Goal: Information Seeking & Learning: Learn about a topic

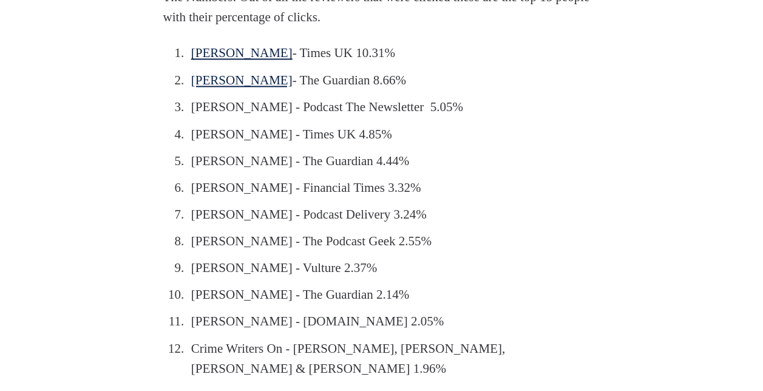
scroll to position [1010, 0]
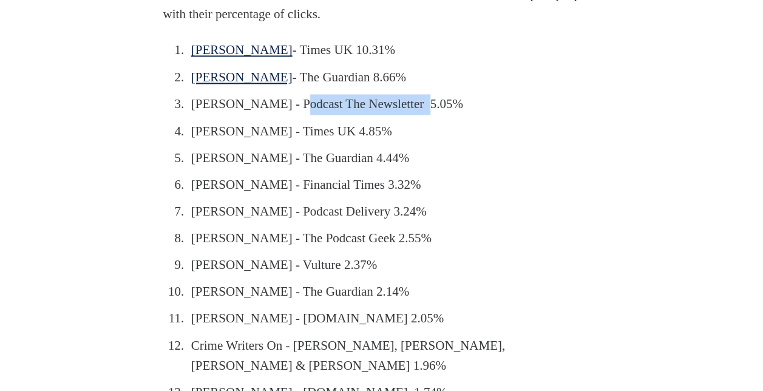
drag, startPoint x: 419, startPoint y: 146, endPoint x: 286, endPoint y: 146, distance: 133.0
click at [286, 115] on li "Lauren Passell - Podcast The Newsletter 5.05%" at bounding box center [384, 104] width 394 height 21
copy li "Podcast The Newsletter"
click at [409, 141] on li "Patricia Nicol - Times UK 4.85%" at bounding box center [384, 131] width 394 height 21
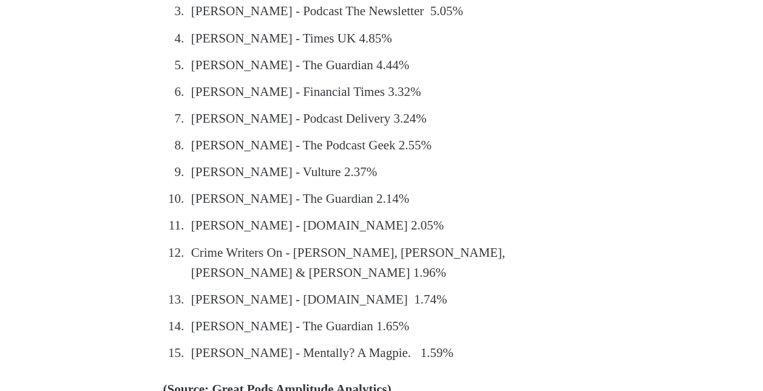
scroll to position [1091, 0]
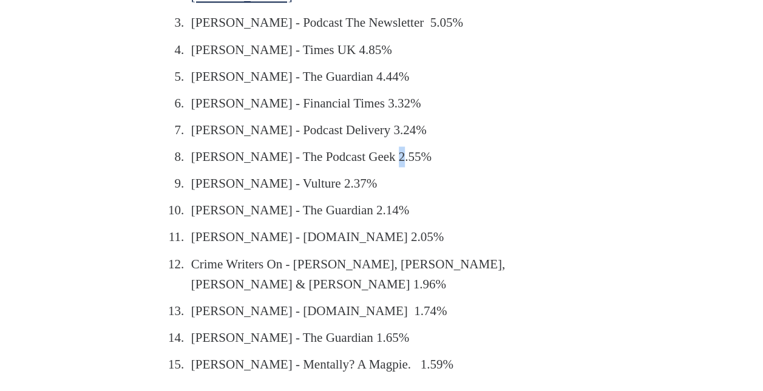
drag, startPoint x: 394, startPoint y: 200, endPoint x: 379, endPoint y: 200, distance: 14.6
click at [379, 167] on li "Gregg Stockdale - The Podcast Geek 2.55%" at bounding box center [384, 156] width 394 height 21
drag, startPoint x: 379, startPoint y: 200, endPoint x: 321, endPoint y: 183, distance: 60.9
click at [321, 183] on ol "James Marriot - Times UK 10.31% Miranda Sawyer - The Guardian 8.66% Lauren Pass…" at bounding box center [381, 167] width 437 height 416
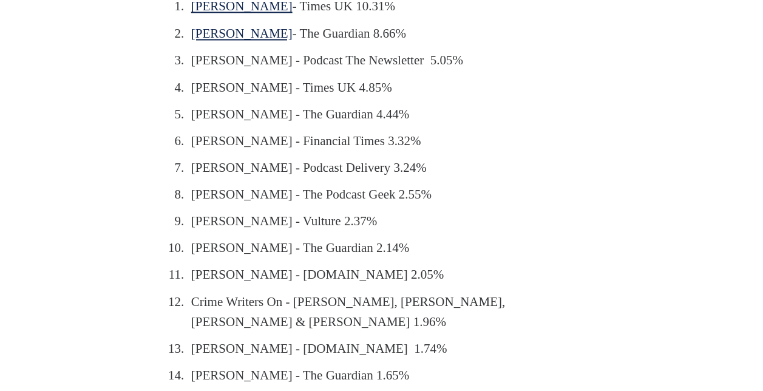
scroll to position [1049, 0]
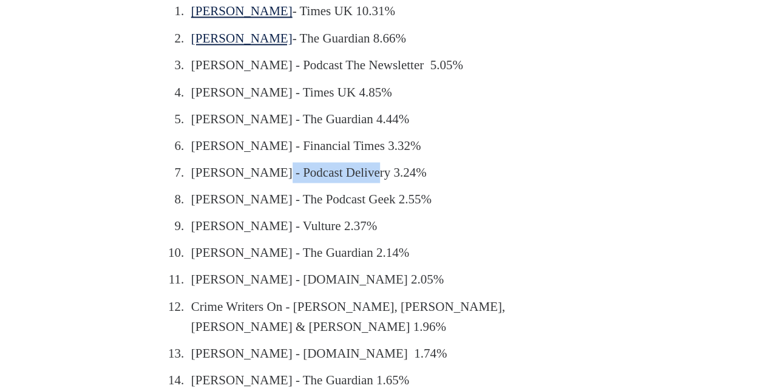
drag, startPoint x: 361, startPoint y: 210, endPoint x: 267, endPoint y: 213, distance: 94.2
click at [267, 183] on li "Stephen O. - Podcast Delivery 3.24%" at bounding box center [384, 172] width 394 height 21
copy li "Podcast Delivery"
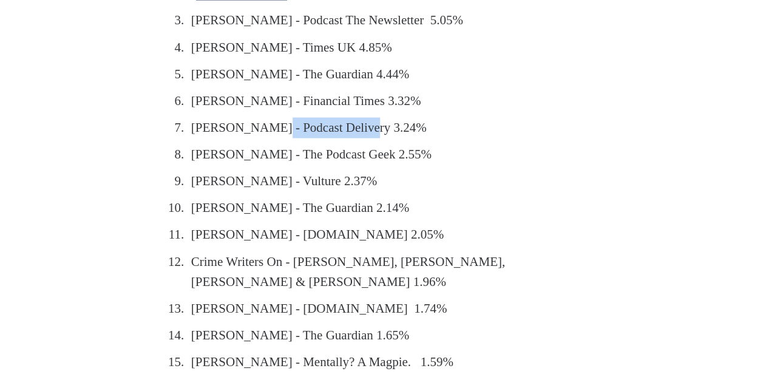
scroll to position [1097, 0]
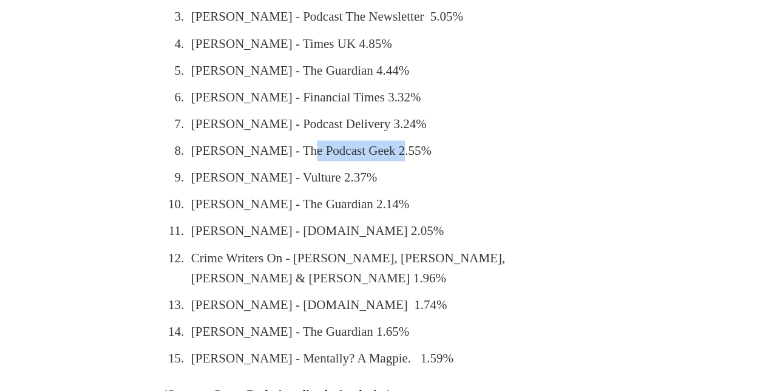
drag, startPoint x: 393, startPoint y: 193, endPoint x: 295, endPoint y: 193, distance: 98.4
click at [295, 161] on li "Gregg Stockdale - The Podcast Geek 2.55%" at bounding box center [384, 150] width 394 height 21
copy li "The Podcast Geek"
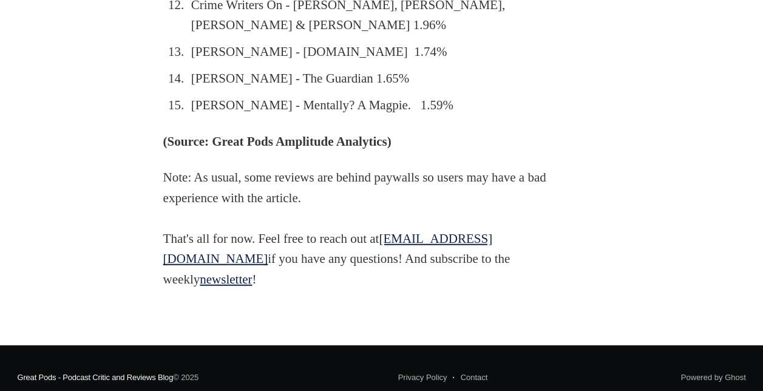
scroll to position [1351, 0]
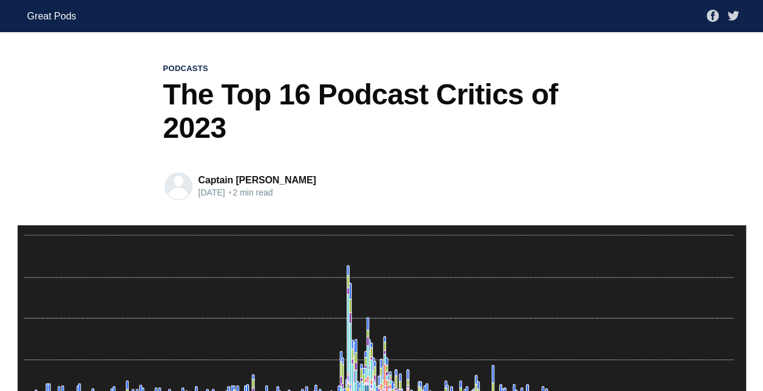
click at [67, 15] on link "Great Pods" at bounding box center [51, 16] width 49 height 22
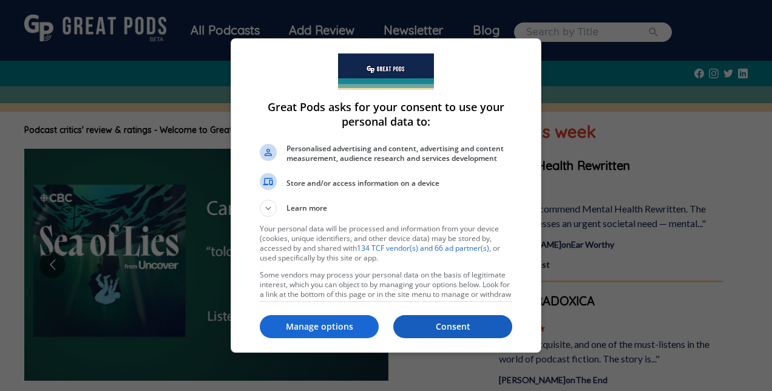
click at [431, 331] on p "Consent" at bounding box center [453, 327] width 119 height 12
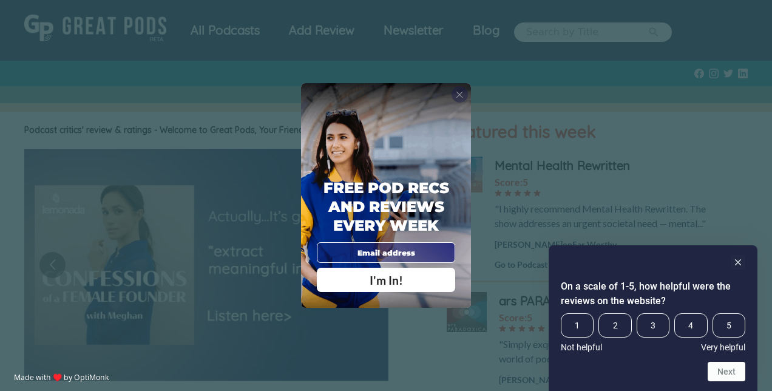
click at [457, 91] on span "X" at bounding box center [459, 94] width 7 height 11
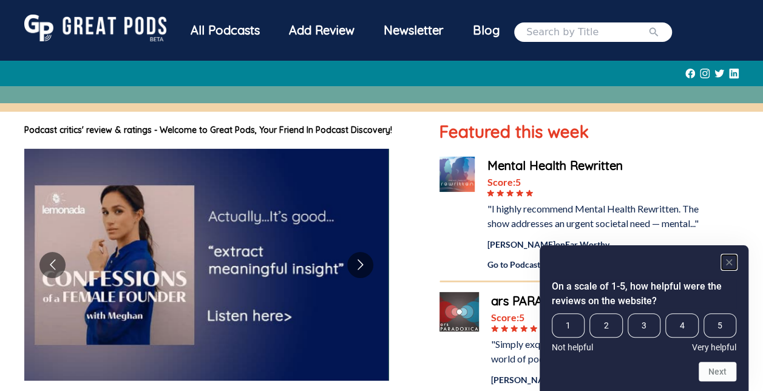
click at [729, 257] on rect "Hide survey" at bounding box center [729, 262] width 15 height 15
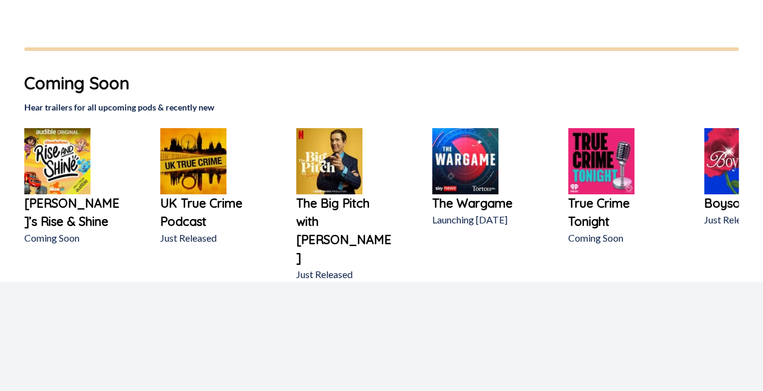
scroll to position [1048, 0]
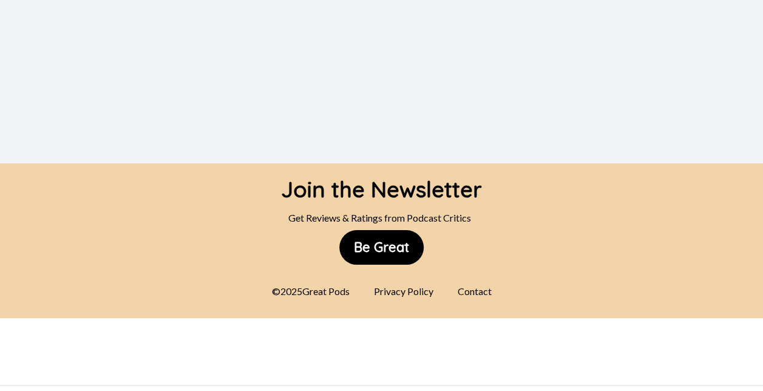
click at [471, 279] on div "Contact" at bounding box center [475, 291] width 49 height 24
click at [375, 230] on button "Be Great" at bounding box center [381, 247] width 84 height 35
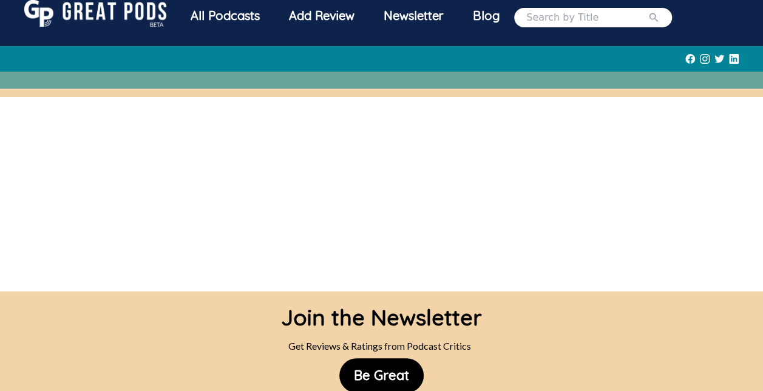
scroll to position [170, 0]
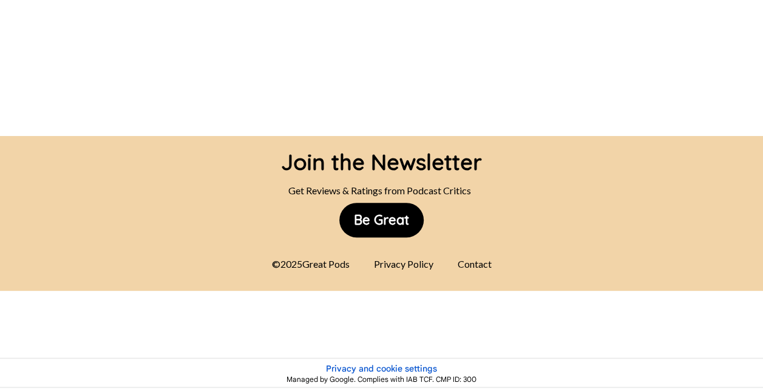
click at [473, 267] on div "Contact" at bounding box center [475, 264] width 49 height 24
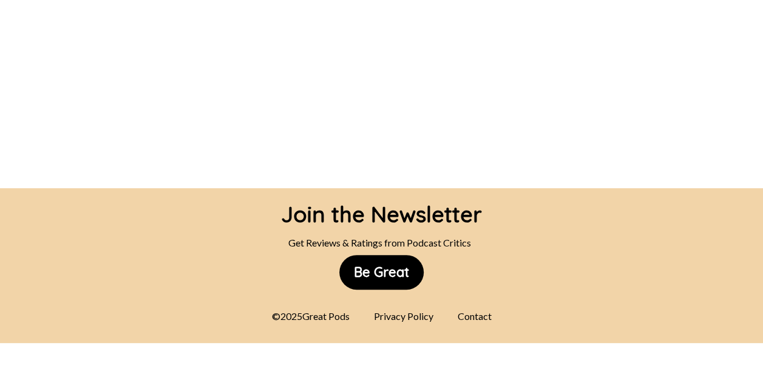
scroll to position [118, 0]
click at [471, 318] on div "Contact" at bounding box center [475, 316] width 49 height 24
drag, startPoint x: 471, startPoint y: 318, endPoint x: 542, endPoint y: 199, distance: 137.8
click at [542, 199] on div "Join the Newsletter Get Reviews & Ratings from Podcast Critics Be Great © 2025 …" at bounding box center [381, 265] width 763 height 155
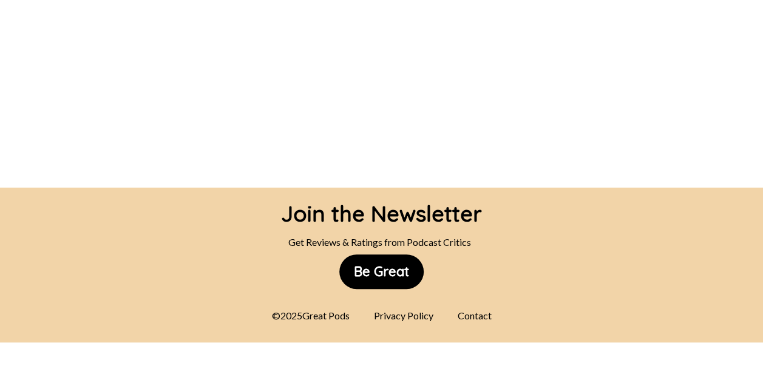
scroll to position [0, 0]
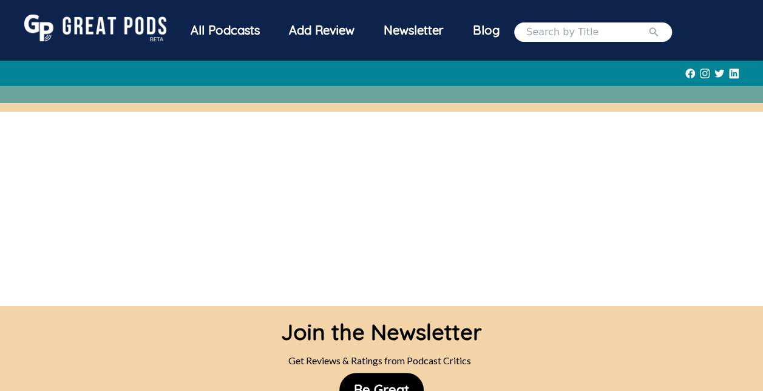
click at [118, 22] on img at bounding box center [95, 28] width 142 height 27
